Goal: Task Accomplishment & Management: Complete application form

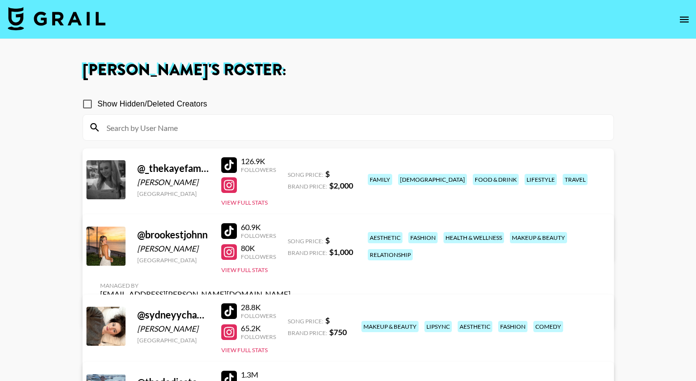
scroll to position [111, 0]
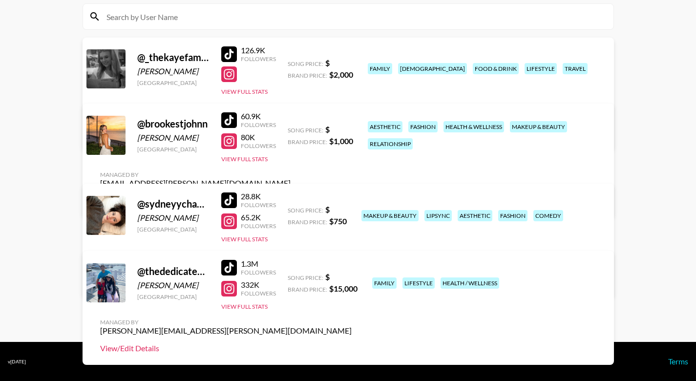
click at [352, 343] on link "View/Edit Details" at bounding box center [225, 348] width 251 height 10
click at [352, 276] on link "View/Edit Details" at bounding box center [225, 281] width 251 height 10
click at [352, 128] on link "View/Edit Details" at bounding box center [225, 133] width 251 height 10
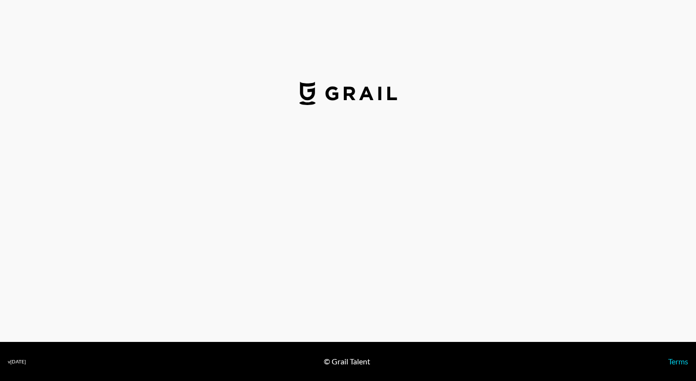
select select "USD"
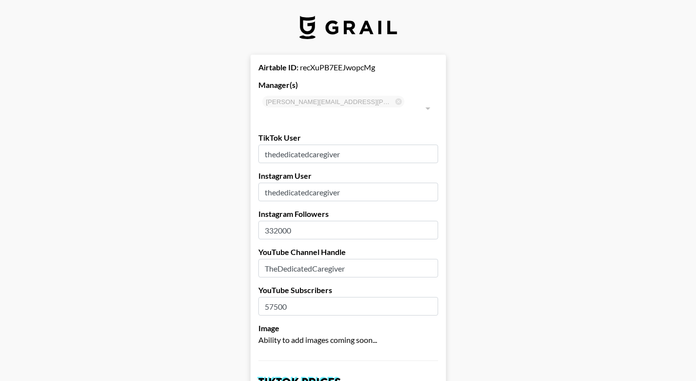
type input "[GEOGRAPHIC_DATA]"
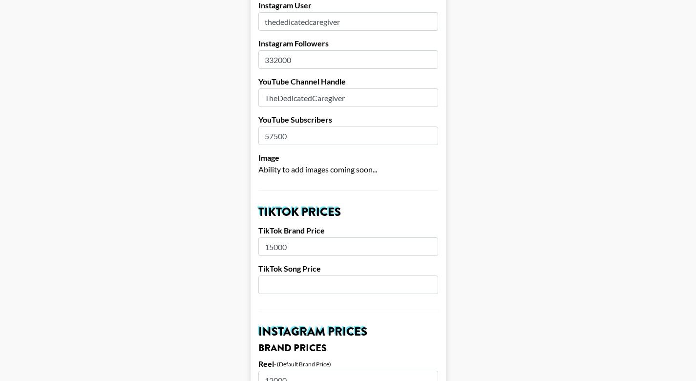
scroll to position [178, 0]
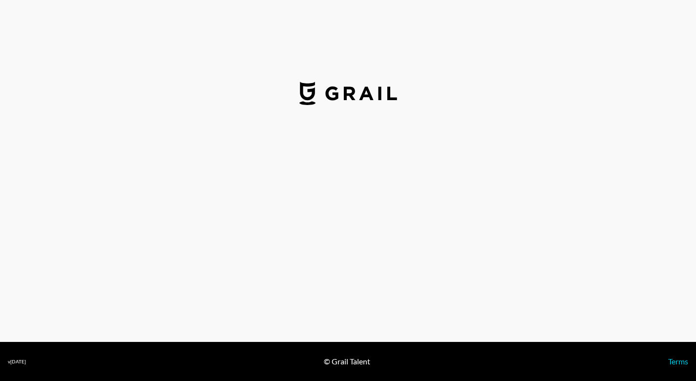
select select "USD"
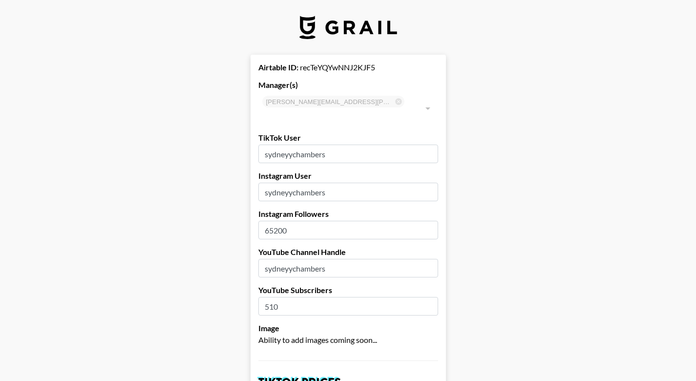
type input "United States"
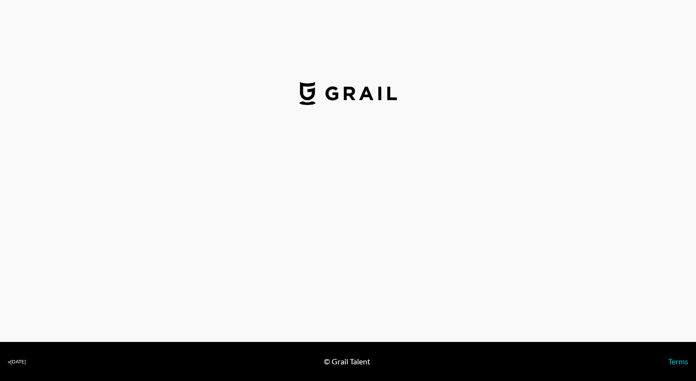
select select "USD"
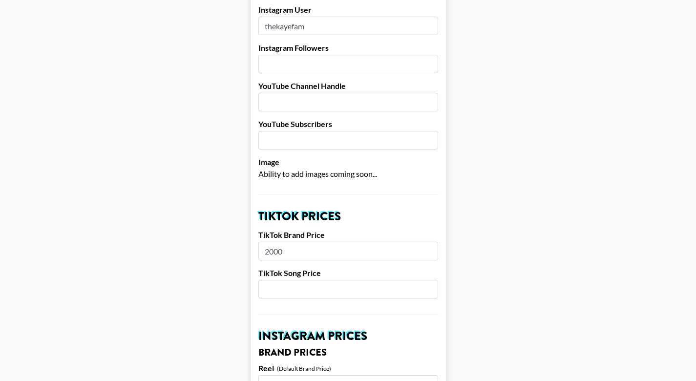
scroll to position [167, 0]
